Goal: Task Accomplishment & Management: Complete application form

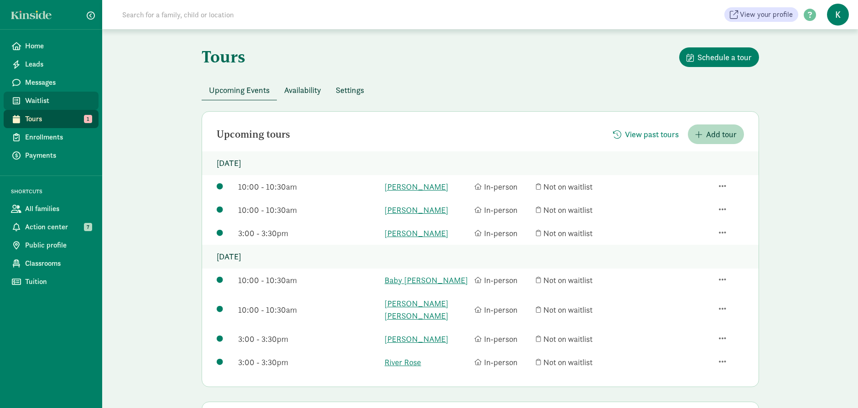
click at [46, 100] on span "Waitlist" at bounding box center [58, 100] width 66 height 11
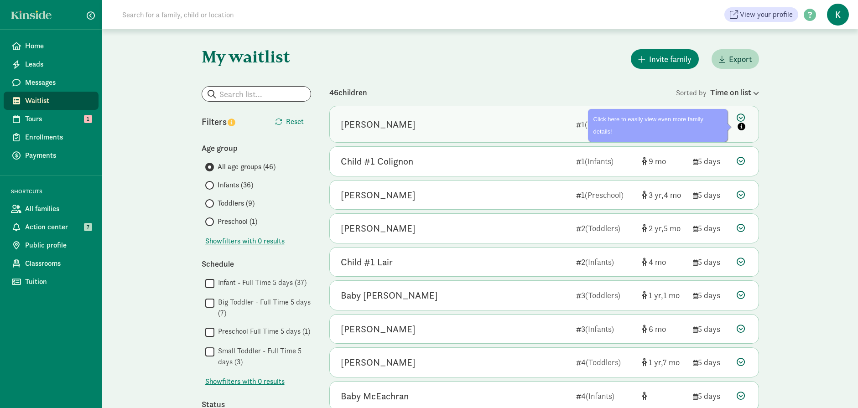
click at [740, 117] on icon at bounding box center [742, 123] width 11 height 19
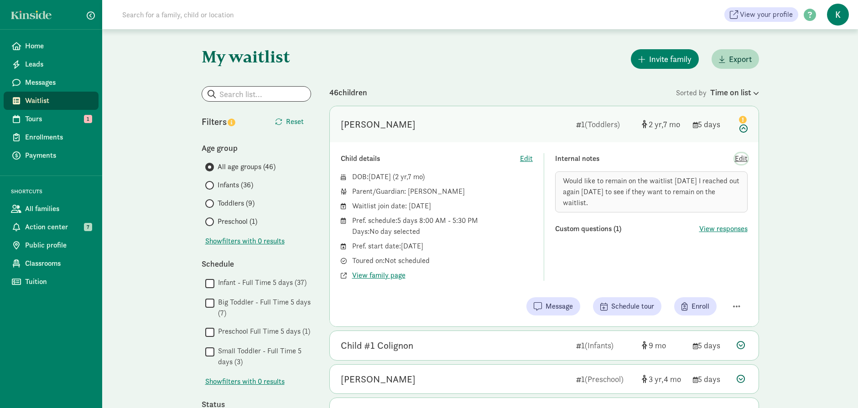
click at [743, 157] on span "Edit" at bounding box center [741, 158] width 13 height 11
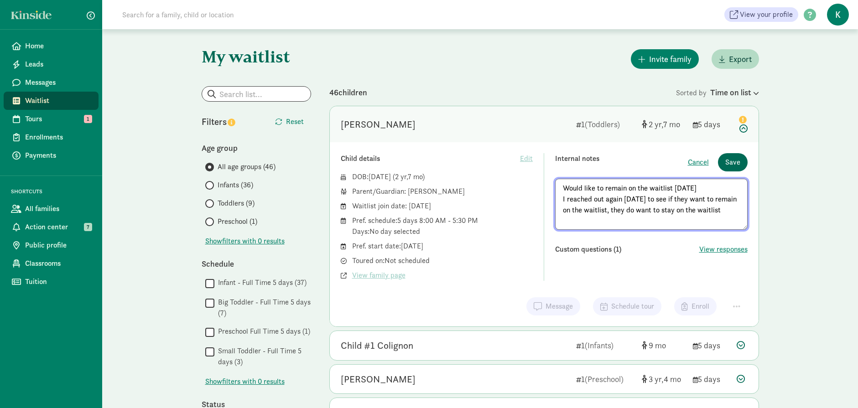
type textarea "Would like to remain on the waitlist 8/27/24 I reached out again 8/18/25 to see…"
click at [727, 166] on span "Save" at bounding box center [732, 162] width 15 height 11
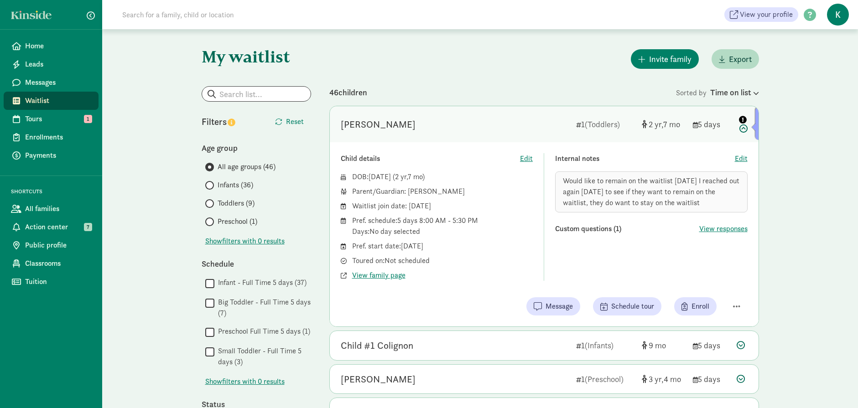
click at [744, 130] on icon at bounding box center [742, 123] width 11 height 19
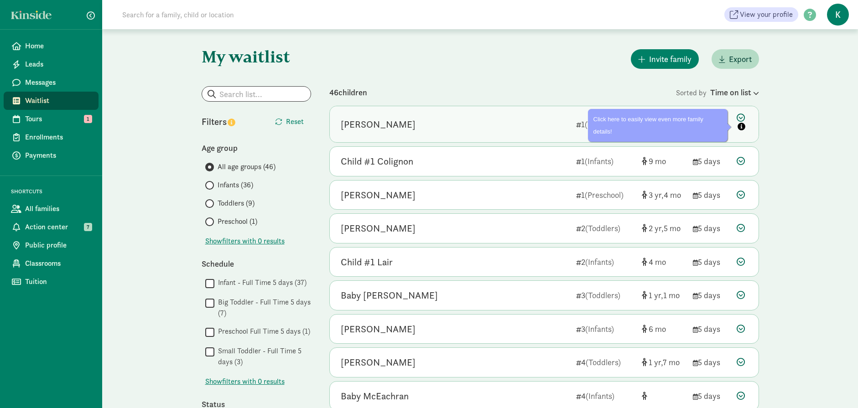
click at [742, 127] on icon "info" at bounding box center [742, 127] width 8 height 8
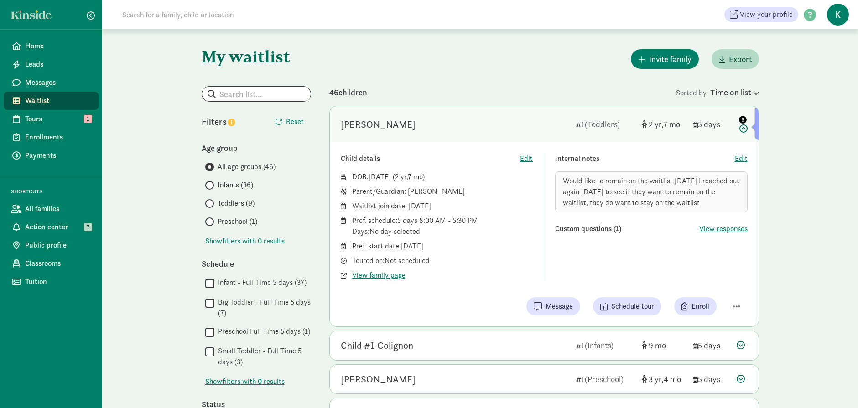
click at [742, 127] on icon at bounding box center [742, 123] width 11 height 19
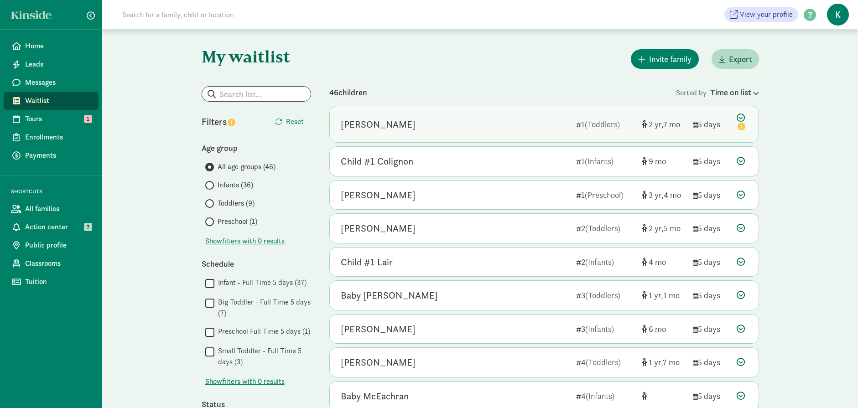
click at [737, 115] on icon at bounding box center [742, 123] width 11 height 19
